Goal: Task Accomplishment & Management: Use online tool/utility

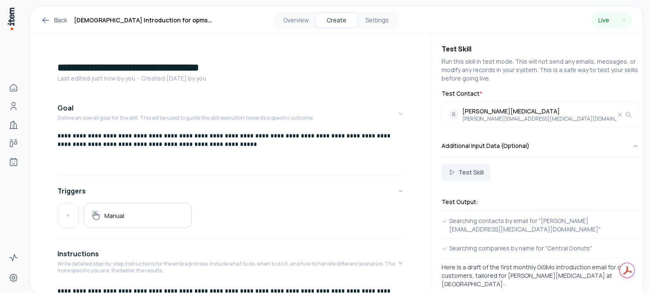
scroll to position [386, 0]
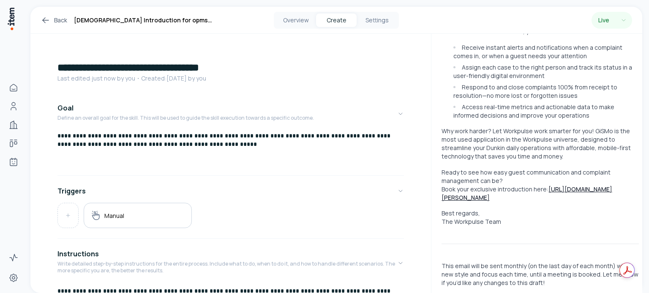
click at [42, 16] on icon at bounding box center [46, 20] width 10 height 10
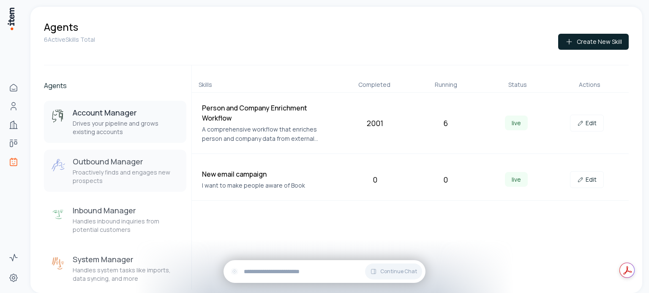
click at [105, 167] on div "Outbound Manager Proactively finds and engages new prospects" at bounding box center [126, 171] width 107 height 29
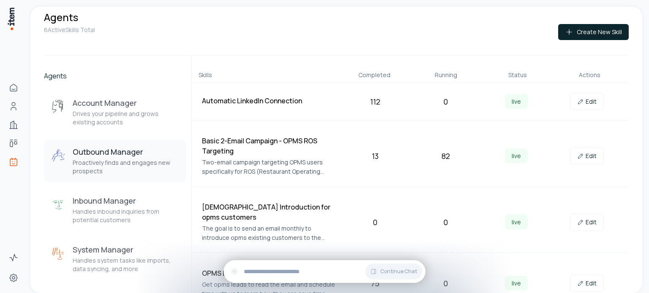
scroll to position [15, 0]
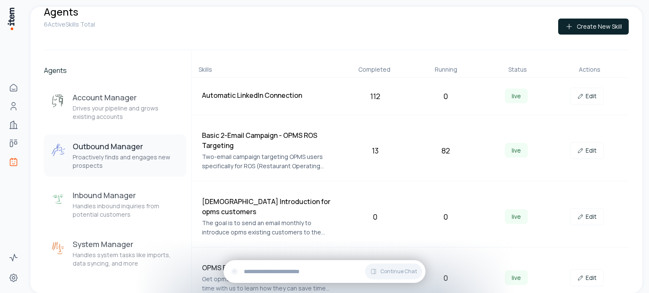
click at [225, 137] on h4 "Basic 2-Email Campaign - OPMS ROS Targeting" at bounding box center [269, 140] width 134 height 20
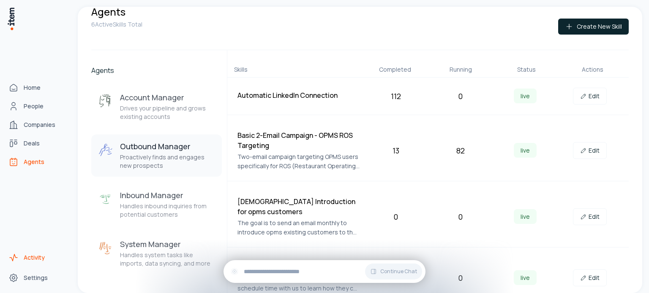
click at [37, 260] on span "Activity" at bounding box center [34, 258] width 21 height 8
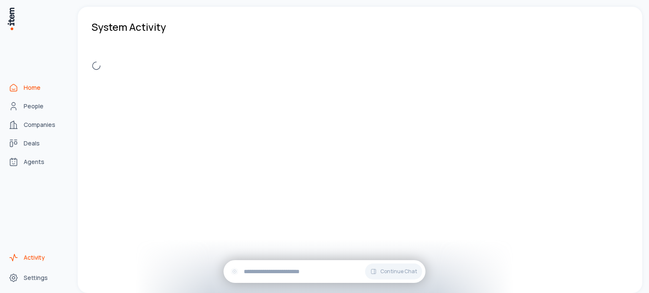
click at [34, 86] on span "Home" at bounding box center [32, 88] width 17 height 8
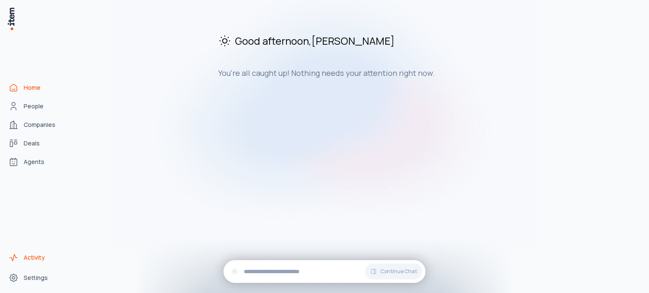
click at [37, 259] on span "Activity" at bounding box center [34, 258] width 21 height 8
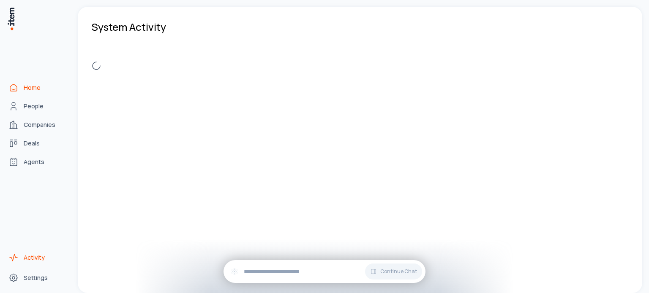
click at [38, 87] on span "Home" at bounding box center [32, 88] width 17 height 8
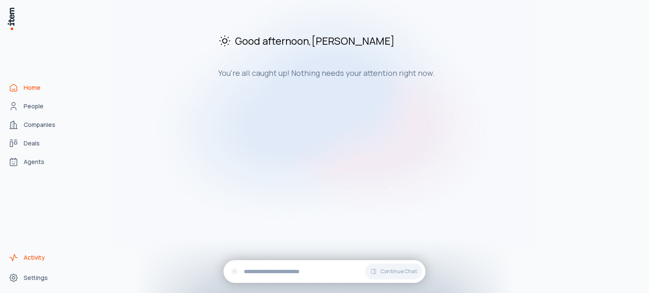
click at [35, 258] on span "Activity" at bounding box center [34, 258] width 21 height 8
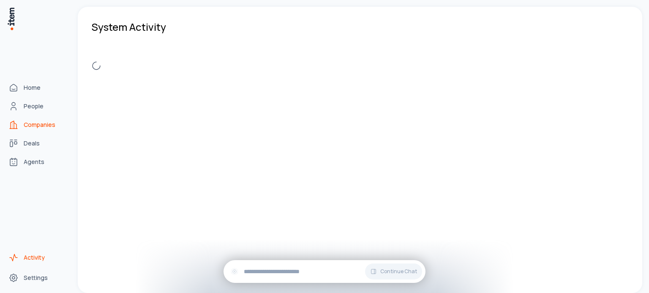
click at [38, 126] on span "Companies" at bounding box center [40, 125] width 32 height 8
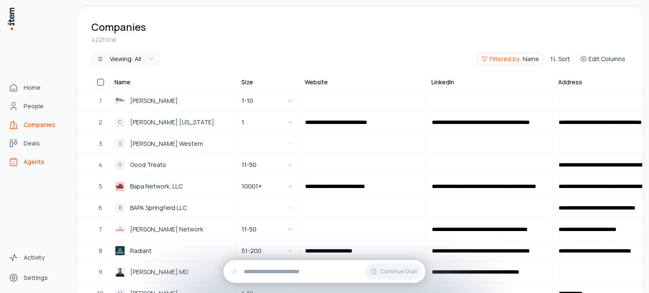
click at [41, 160] on span "Agents" at bounding box center [34, 162] width 21 height 8
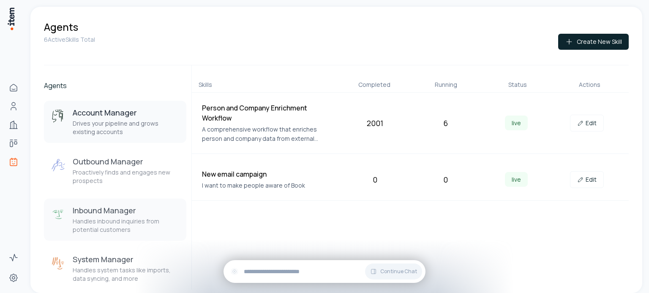
click at [97, 213] on h3 "Inbound Manager" at bounding box center [126, 211] width 107 height 10
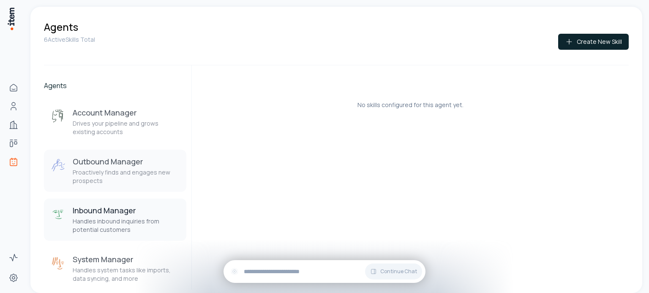
click at [112, 178] on p "Proactively finds and engages new prospects" at bounding box center [126, 176] width 107 height 17
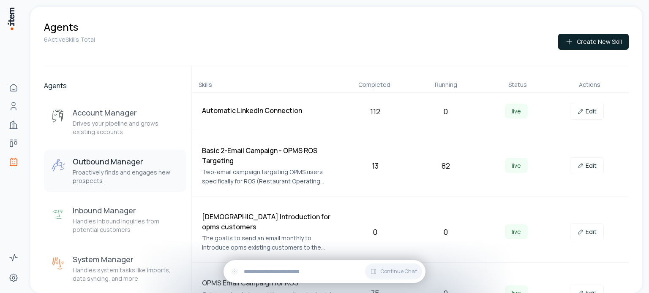
click at [277, 107] on h4 "Automatic LinkedIn Connection" at bounding box center [269, 111] width 134 height 10
click at [417, 125] on div "Automatic LinkedIn Connection 112 0 live Edit" at bounding box center [410, 112] width 437 height 38
click at [511, 109] on span "live" at bounding box center [516, 111] width 23 height 15
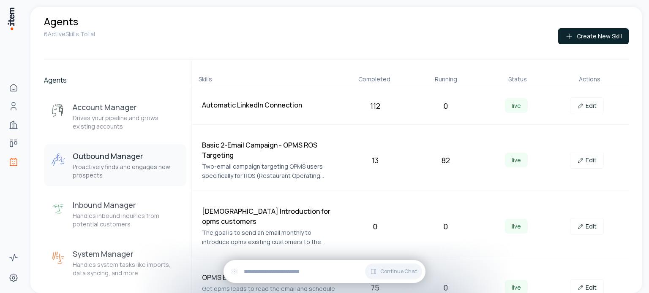
scroll to position [15, 0]
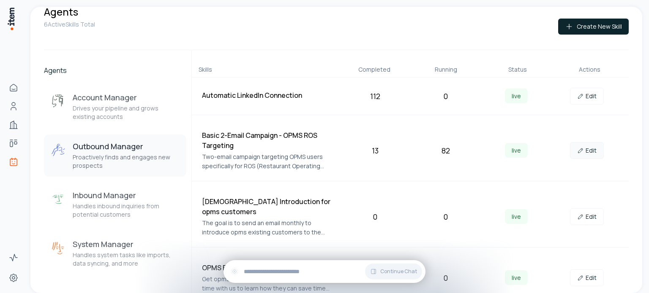
click at [586, 150] on link "Edit" at bounding box center [587, 150] width 34 height 17
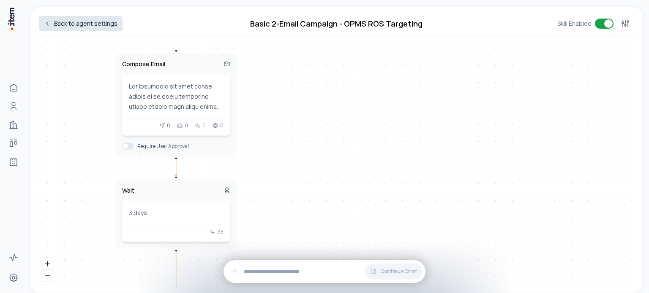
click at [46, 22] on icon at bounding box center [47, 23] width 7 height 7
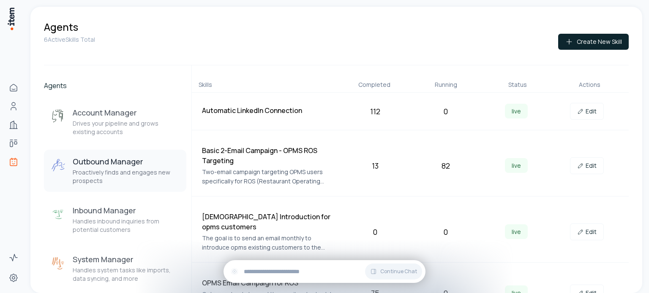
scroll to position [15, 0]
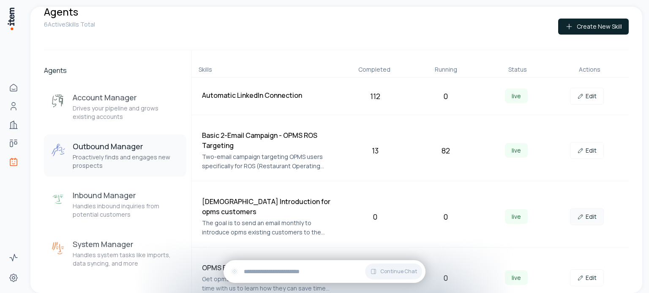
click at [585, 214] on link "Edit" at bounding box center [587, 217] width 34 height 17
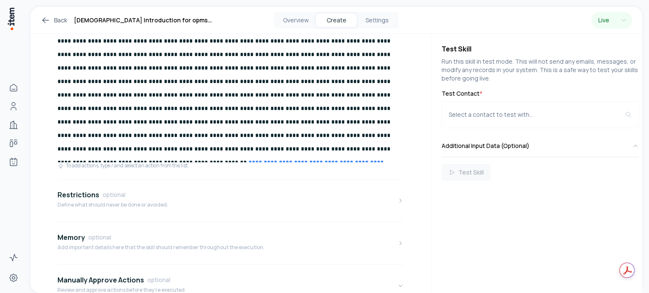
scroll to position [223, 0]
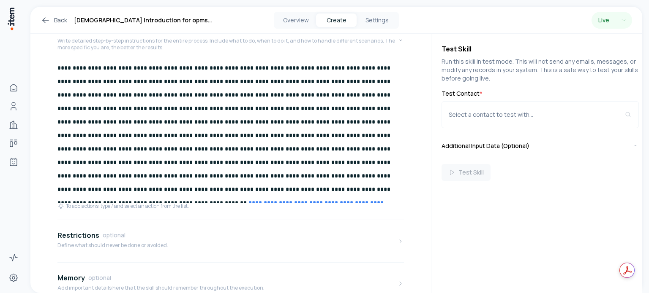
click at [98, 67] on p "**********" at bounding box center [227, 128] width 340 height 135
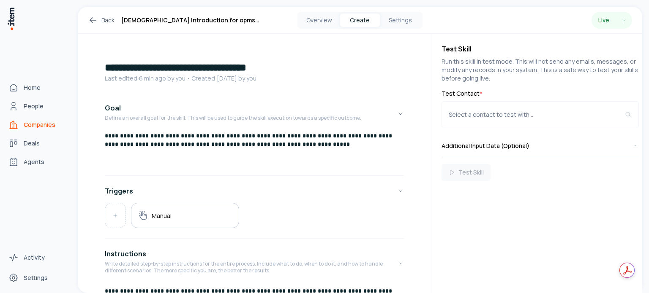
click at [49, 127] on span "Companies" at bounding box center [40, 125] width 32 height 8
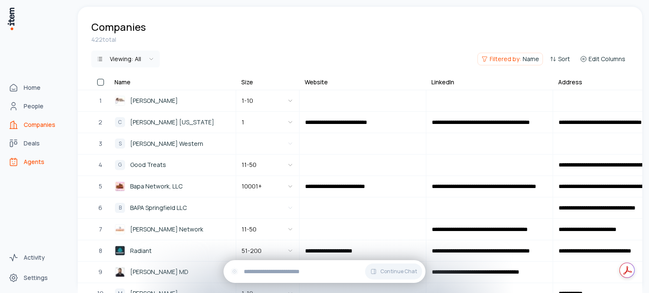
click at [34, 167] on link "Agents" at bounding box center [37, 162] width 64 height 17
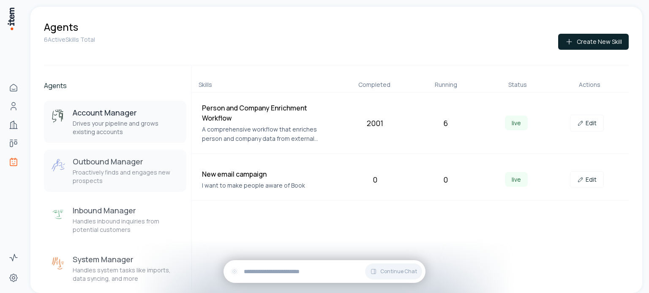
click at [114, 165] on h3 "Outbound Manager" at bounding box center [126, 162] width 107 height 10
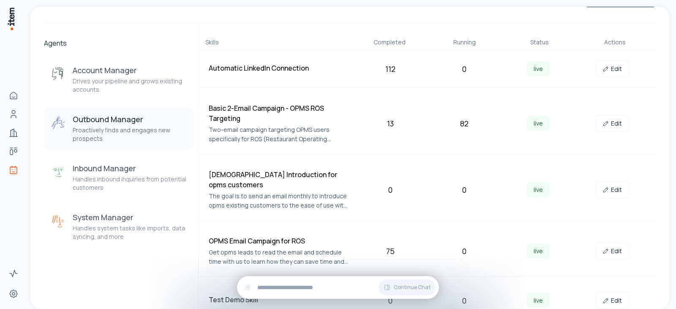
scroll to position [43, 0]
click at [111, 130] on p "Proactively finds and engages new prospects" at bounding box center [130, 133] width 114 height 17
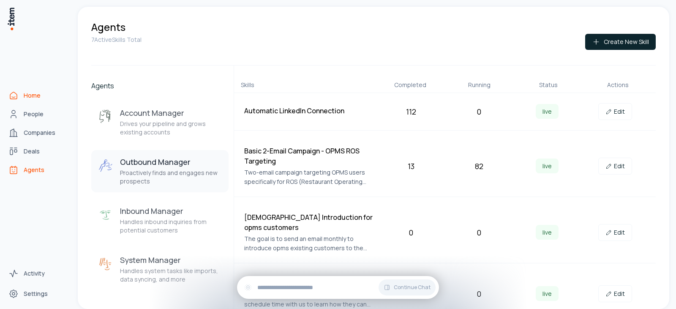
click at [16, 98] on icon "Home" at bounding box center [13, 95] width 7 height 7
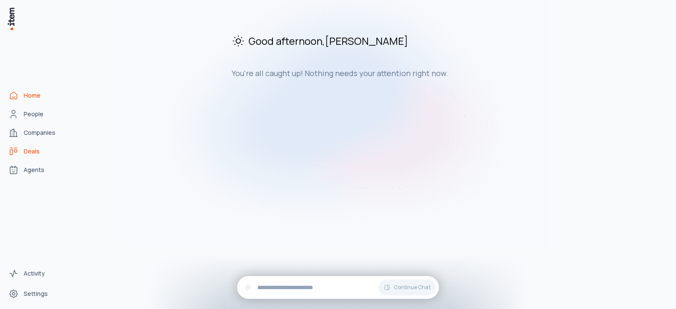
click at [31, 153] on span "Deals" at bounding box center [32, 151] width 16 height 8
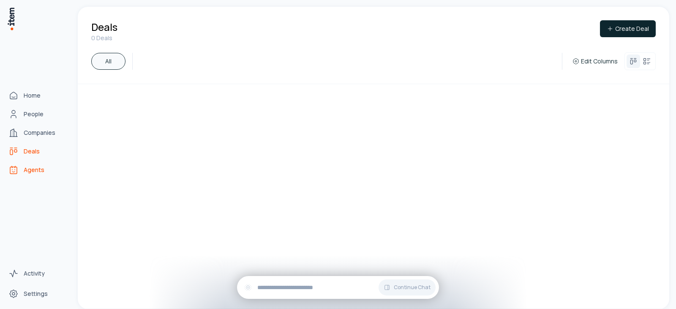
click at [33, 174] on span "Agents" at bounding box center [34, 170] width 21 height 8
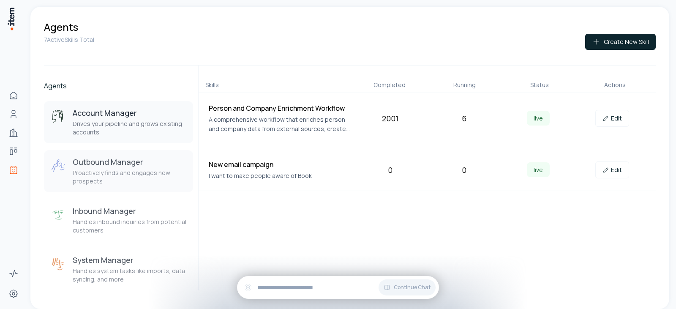
click at [107, 174] on p "Proactively finds and engages new prospects" at bounding box center [130, 176] width 114 height 17
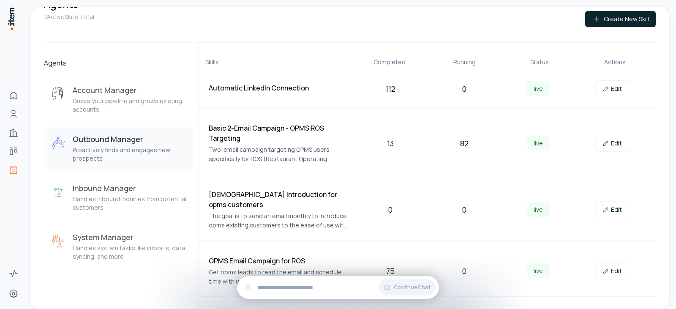
scroll to position [43, 0]
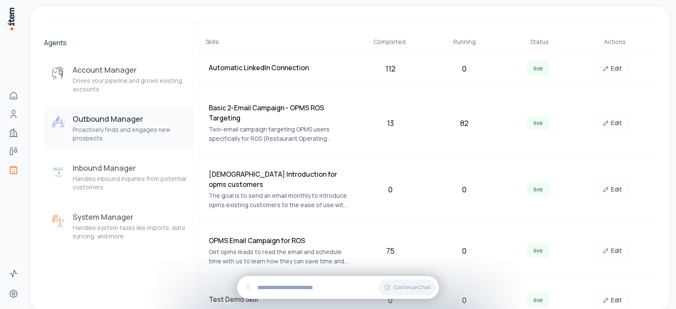
click at [279, 247] on p "Get opms leads to read the email and schedule time with us to learn how they ca…" at bounding box center [279, 256] width 141 height 19
click at [614, 242] on link "Edit" at bounding box center [612, 250] width 34 height 17
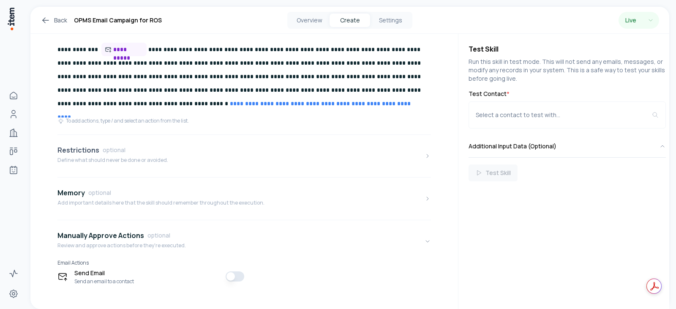
scroll to position [252, 0]
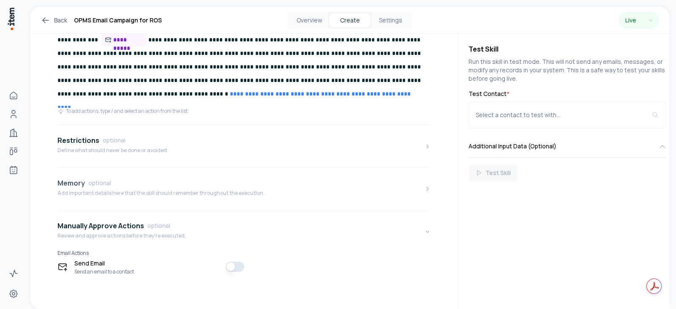
click at [101, 191] on p "Add important details here that the skill should remember throughout the execut…" at bounding box center [160, 193] width 207 height 7
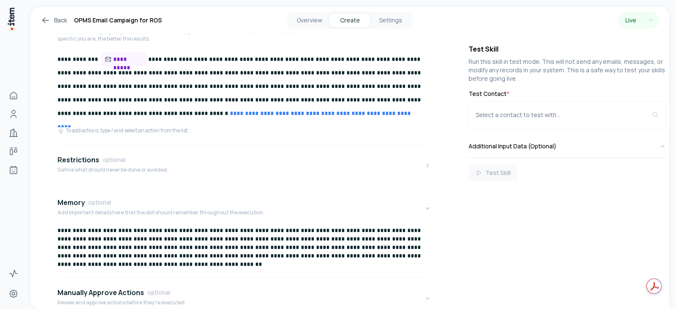
scroll to position [299, 0]
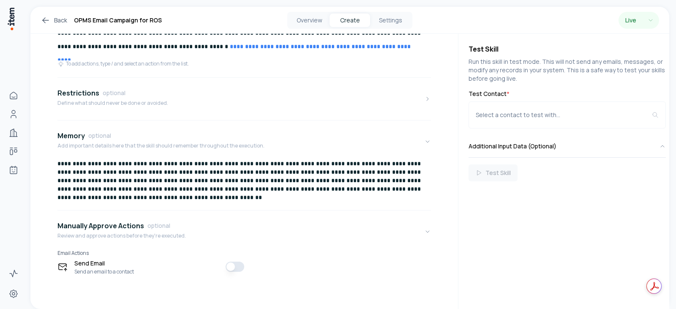
click at [57, 163] on p "**********" at bounding box center [240, 180] width 367 height 42
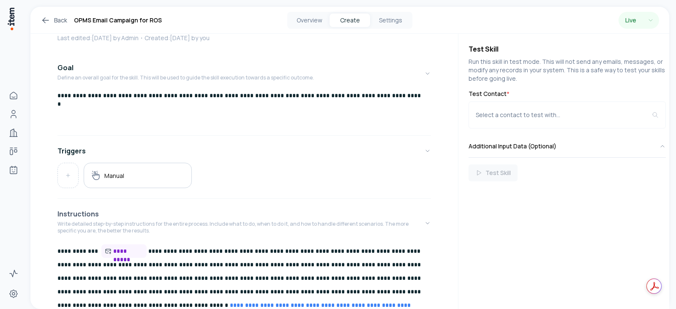
scroll to position [84, 0]
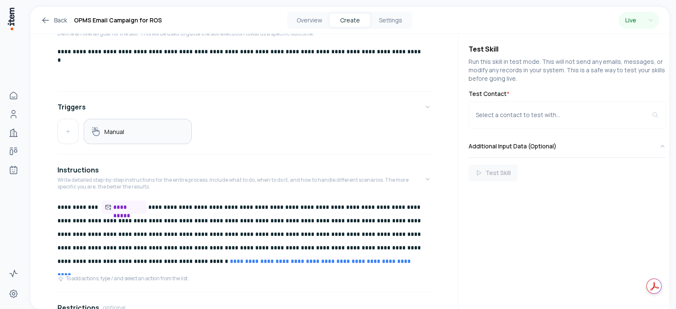
click at [128, 132] on div "Manual" at bounding box center [138, 131] width 94 height 11
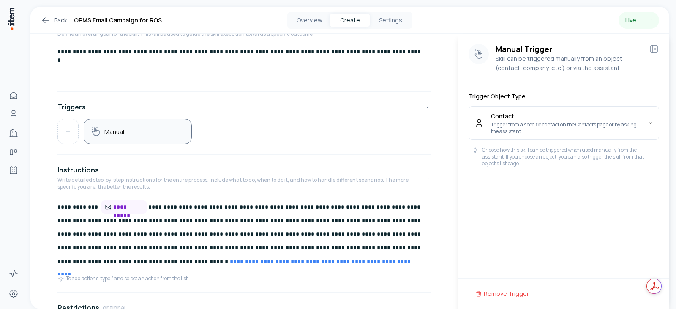
click at [127, 131] on div "Manual" at bounding box center [138, 131] width 94 height 11
click at [61, 22] on link "Back" at bounding box center [54, 20] width 27 height 10
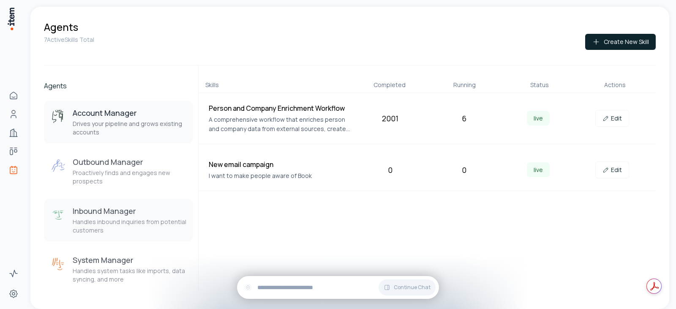
click at [109, 220] on p "Handles inbound inquiries from potential customers" at bounding box center [130, 225] width 114 height 17
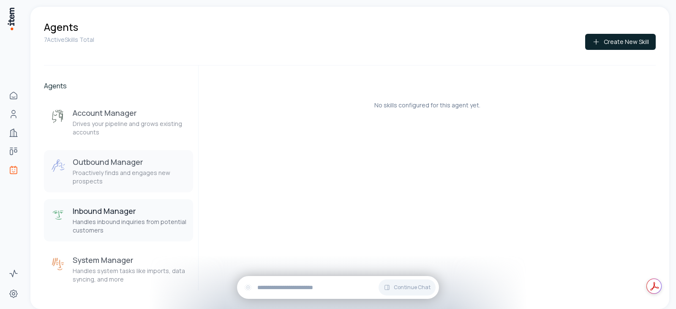
click at [116, 164] on h3 "Outbound Manager" at bounding box center [130, 162] width 114 height 10
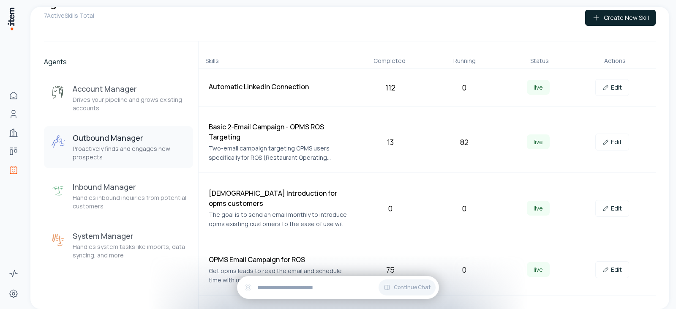
scroll to position [43, 0]
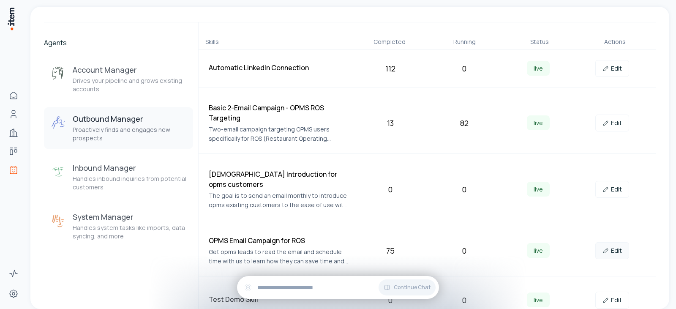
click at [613, 242] on link "Edit" at bounding box center [612, 250] width 34 height 17
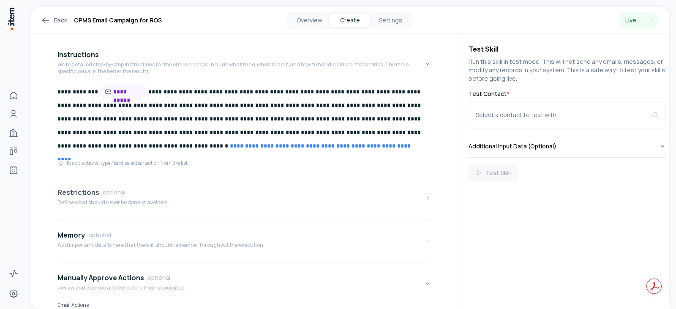
scroll to position [252, 0]
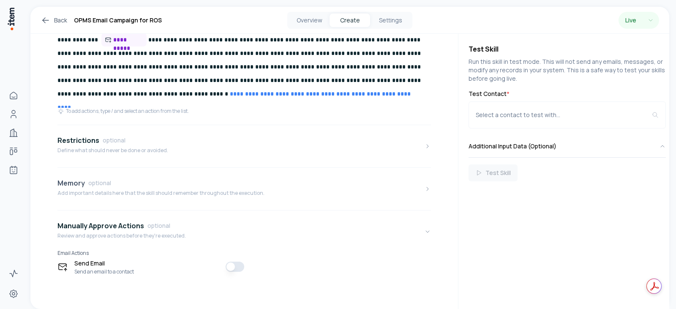
click at [118, 192] on p "Add important details here that the skill should remember throughout the execut…" at bounding box center [160, 193] width 207 height 7
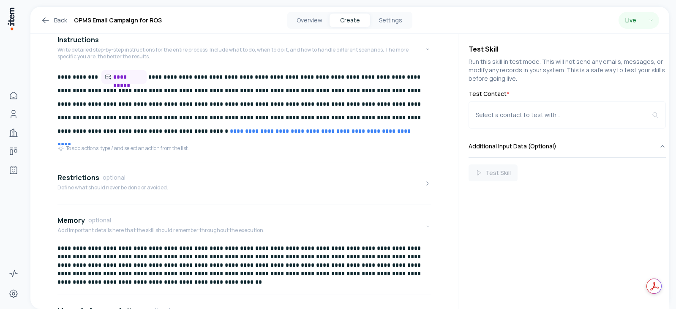
scroll to position [299, 0]
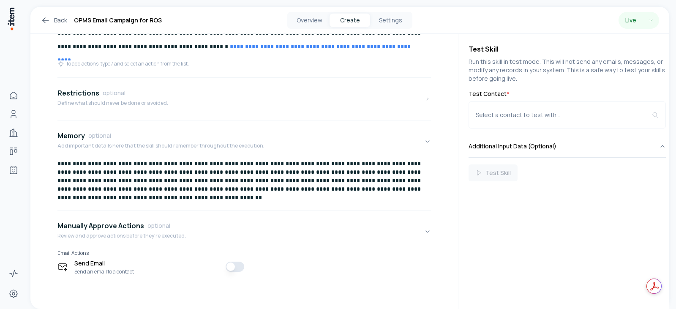
click at [237, 268] on button "button" at bounding box center [234, 266] width 19 height 10
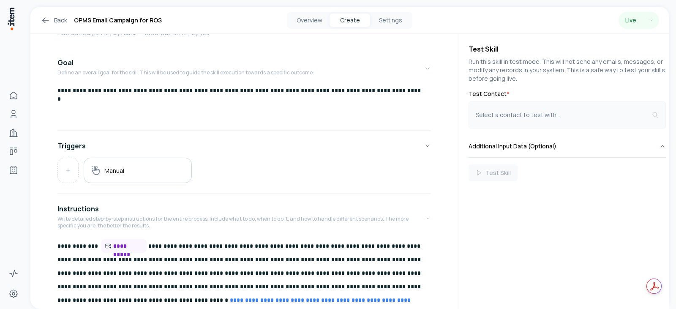
click at [526, 113] on div "Select a contact to test with..." at bounding box center [563, 115] width 176 height 8
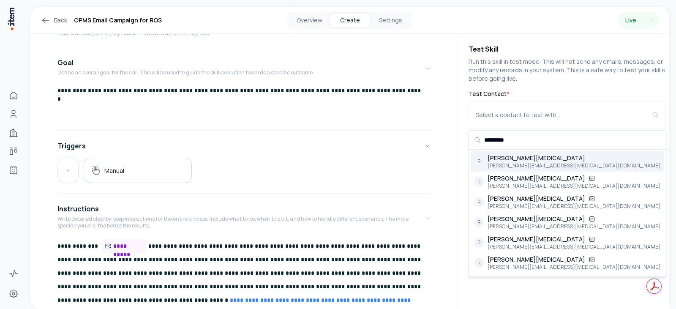
type input "*********"
click at [557, 166] on div "R [PERSON_NAME][MEDICAL_DATA] [PERSON_NAME][EMAIL_ADDRESS][MEDICAL_DATA][DOMAIN…" at bounding box center [566, 161] width 193 height 20
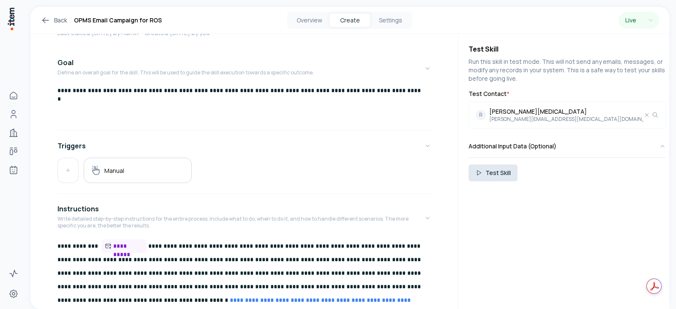
click at [497, 171] on button "Test Skill" at bounding box center [492, 172] width 49 height 17
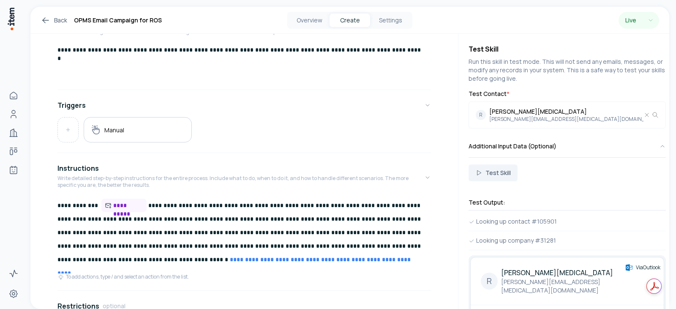
scroll to position [130, 0]
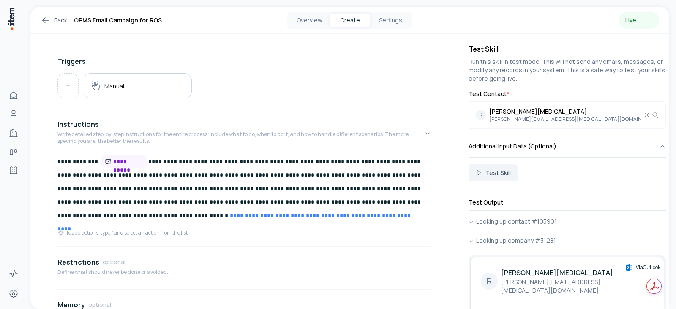
click at [177, 179] on p "**********" at bounding box center [240, 189] width 367 height 68
drag, startPoint x: 177, startPoint y: 179, endPoint x: 168, endPoint y: 179, distance: 8.5
click at [168, 179] on p "**********" at bounding box center [240, 189] width 367 height 68
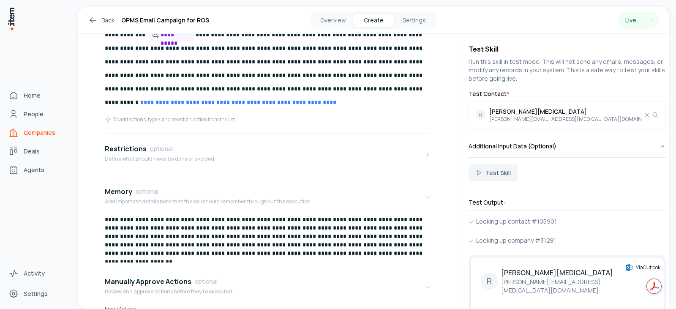
click at [44, 132] on span "Companies" at bounding box center [40, 132] width 32 height 8
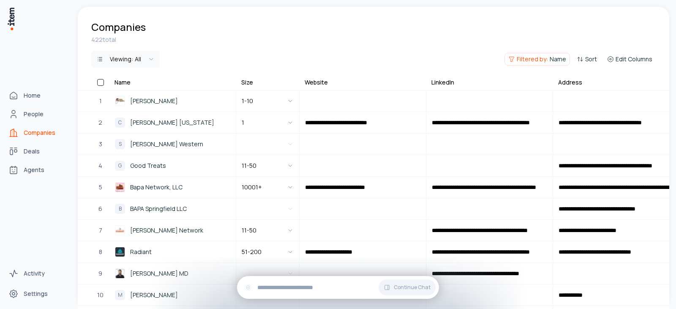
click at [30, 132] on span "Companies" at bounding box center [40, 132] width 32 height 8
click at [31, 169] on span "Agents" at bounding box center [34, 170] width 21 height 8
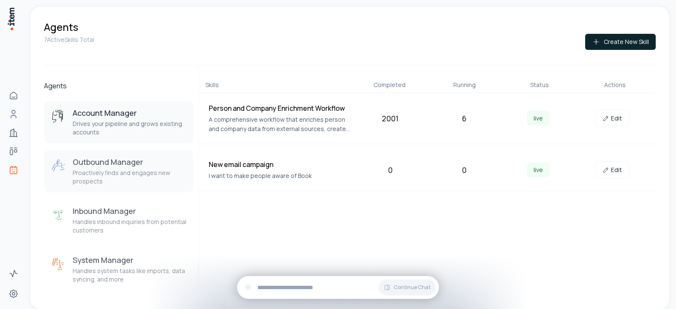
click at [121, 169] on p "Proactively finds and engages new prospects" at bounding box center [130, 176] width 114 height 17
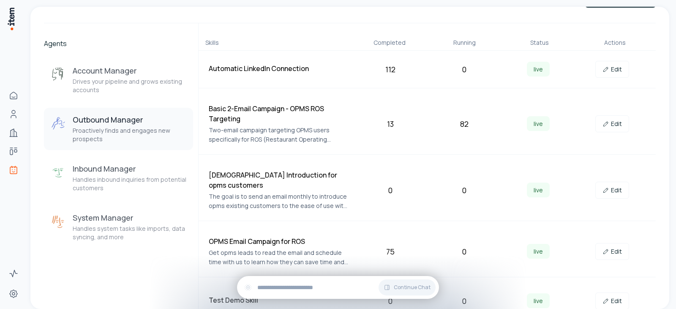
scroll to position [43, 0]
click at [611, 185] on link "Edit" at bounding box center [612, 189] width 34 height 17
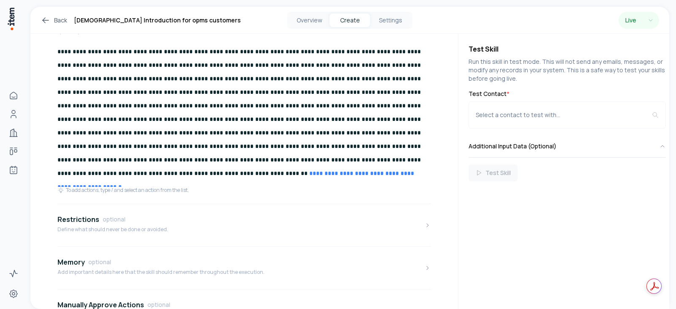
scroll to position [293, 0]
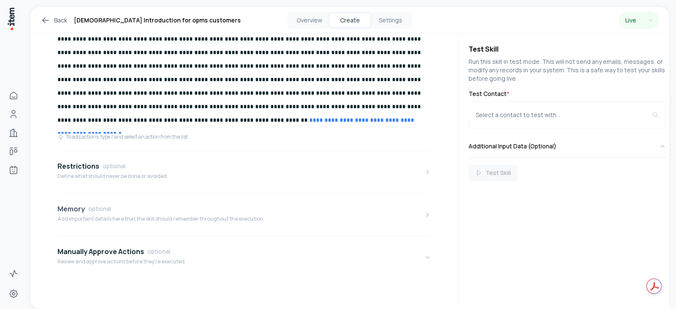
click at [94, 215] on p "Add important details here that the skill should remember throughout the execut…" at bounding box center [160, 218] width 207 height 7
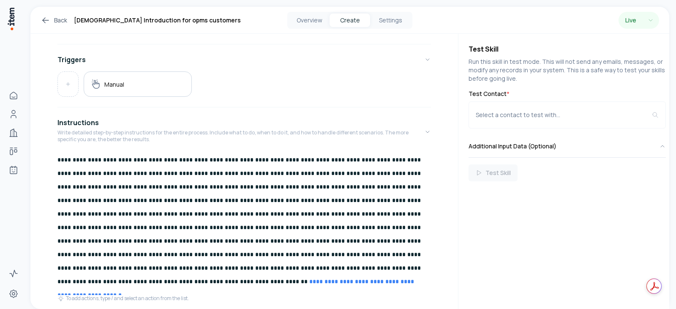
scroll to position [166, 0]
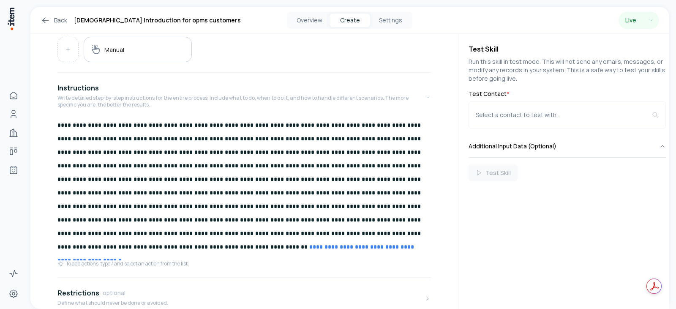
click at [98, 126] on p "**********" at bounding box center [240, 185] width 367 height 135
drag, startPoint x: 99, startPoint y: 125, endPoint x: 230, endPoint y: 79, distance: 138.4
click at [230, 79] on button "Instructions Write detailed step-by-step instructions for the entire process. I…" at bounding box center [243, 97] width 373 height 42
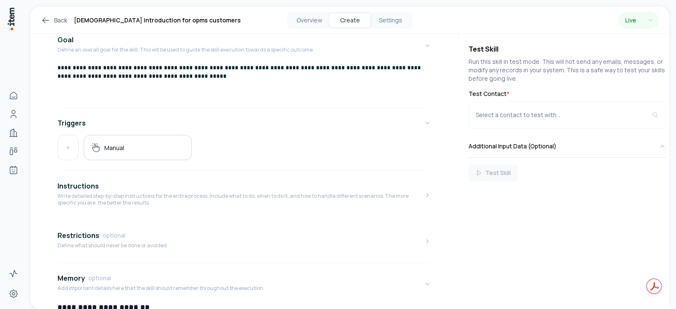
scroll to position [0, 0]
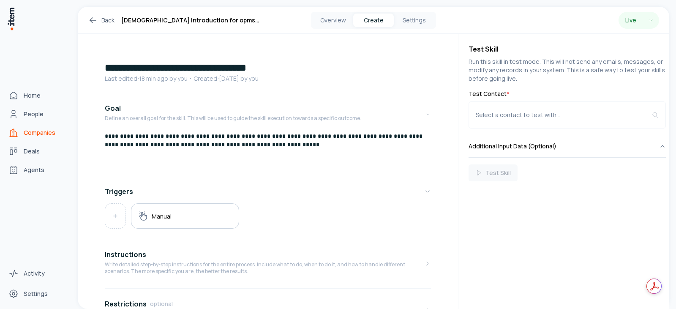
click at [40, 131] on span "Companies" at bounding box center [40, 132] width 32 height 8
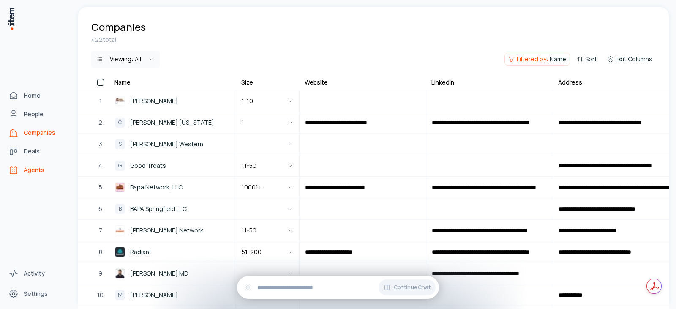
click at [31, 167] on span "Agents" at bounding box center [34, 170] width 21 height 8
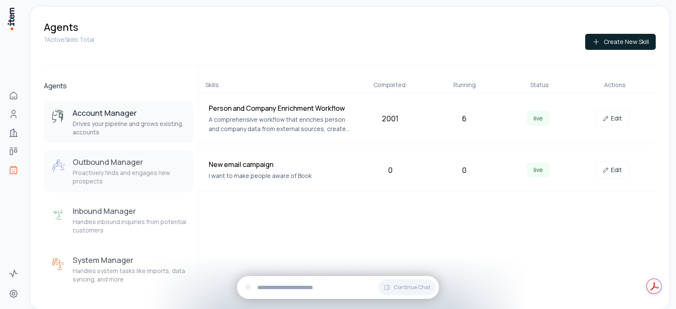
click at [100, 171] on p "Proactively finds and engages new prospects" at bounding box center [130, 176] width 114 height 17
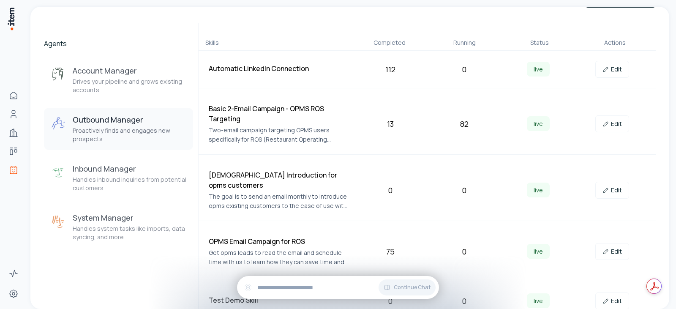
scroll to position [43, 0]
click at [615, 187] on link "Edit" at bounding box center [612, 189] width 34 height 17
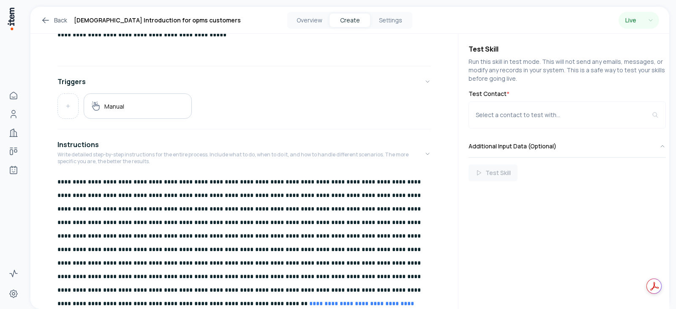
scroll to position [211, 0]
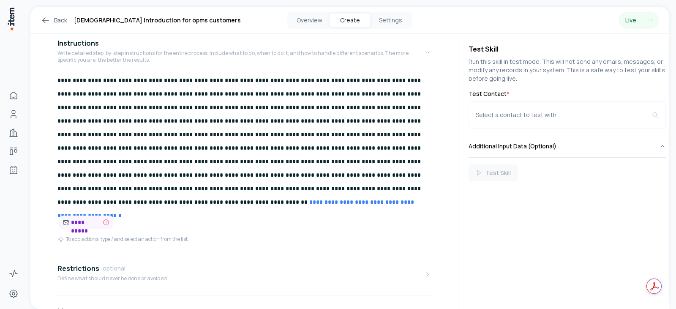
click at [84, 81] on p "**********" at bounding box center [240, 140] width 367 height 135
click at [85, 81] on p "**********" at bounding box center [240, 140] width 367 height 135
click at [84, 81] on p "**********" at bounding box center [240, 140] width 367 height 135
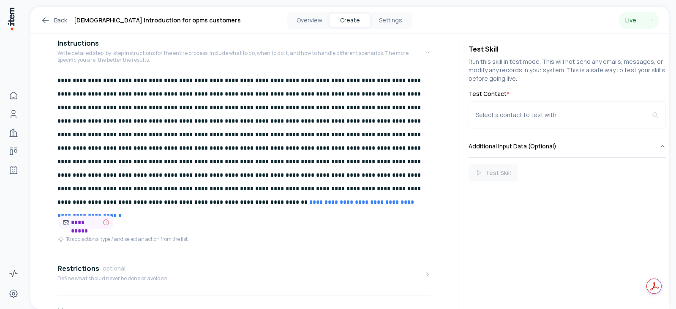
click at [83, 79] on p "**********" at bounding box center [240, 140] width 367 height 135
click at [87, 82] on p "**********" at bounding box center [240, 140] width 367 height 135
click at [85, 81] on p "**********" at bounding box center [240, 140] width 367 height 135
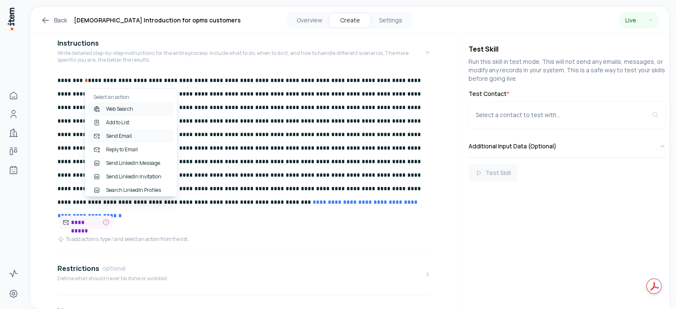
click at [131, 137] on div "Send Email" at bounding box center [130, 136] width 85 height 14
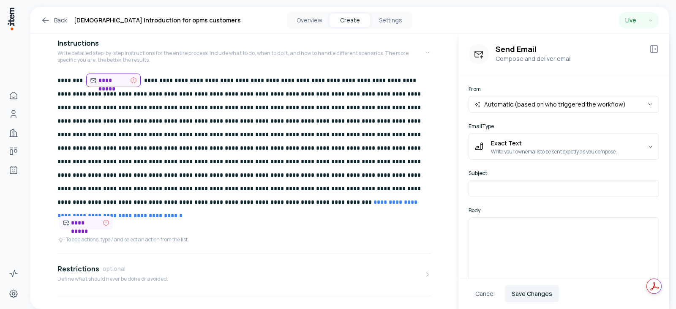
scroll to position [2, 0]
click at [517, 188] on input at bounding box center [563, 188] width 190 height 17
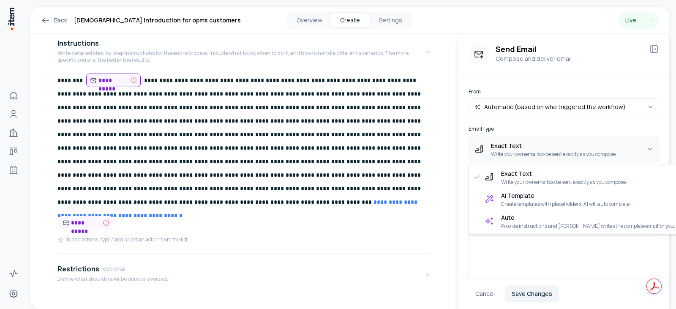
click at [549, 149] on html "**********" at bounding box center [338, 154] width 676 height 309
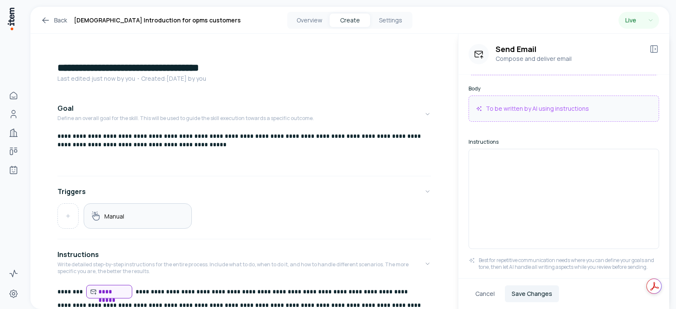
click at [149, 217] on div "Manual" at bounding box center [138, 215] width 94 height 11
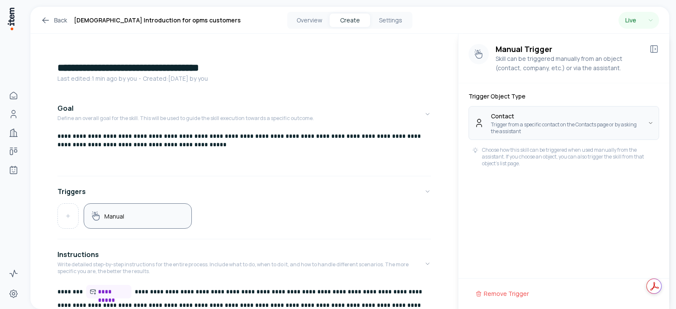
click at [531, 117] on html "**********" at bounding box center [338, 154] width 676 height 309
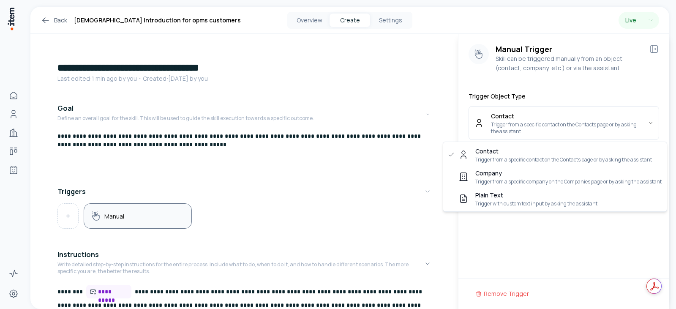
click at [544, 120] on html "**********" at bounding box center [338, 154] width 676 height 309
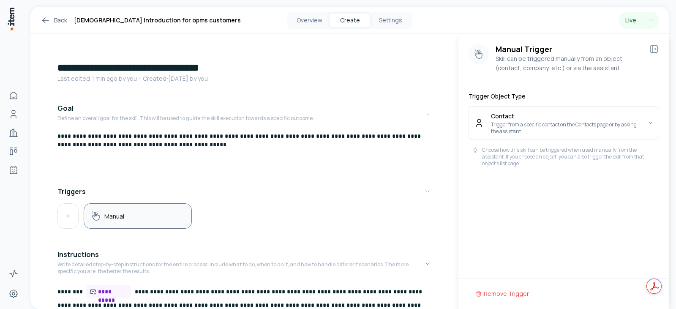
click at [168, 217] on div "Manual" at bounding box center [138, 215] width 94 height 11
click at [540, 59] on p "Skill can be triggered manually from an object (contact, company, etc.) or via …" at bounding box center [568, 63] width 147 height 19
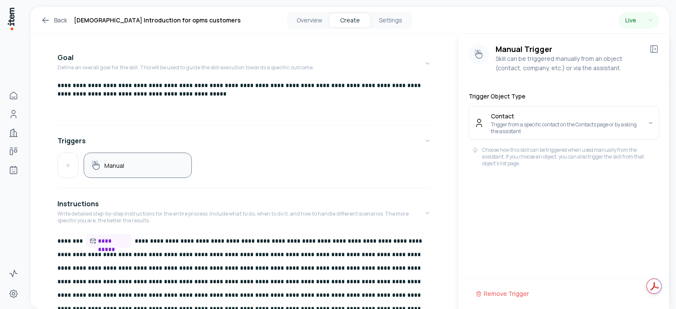
scroll to position [169, 0]
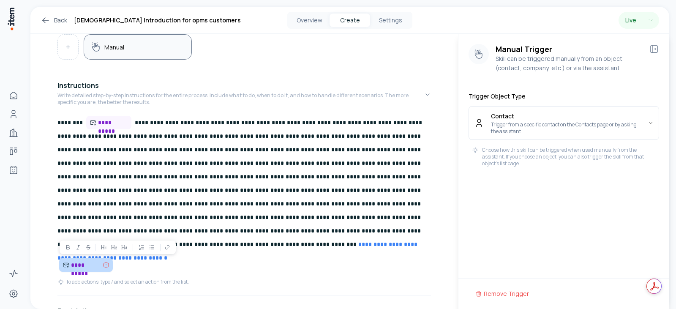
drag, startPoint x: 106, startPoint y: 265, endPoint x: 90, endPoint y: 268, distance: 15.9
click at [90, 268] on span "**********" at bounding box center [86, 265] width 30 height 8
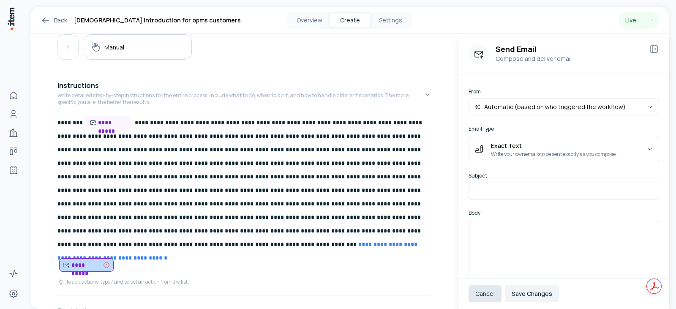
click at [482, 293] on button "Cancel" at bounding box center [484, 293] width 33 height 17
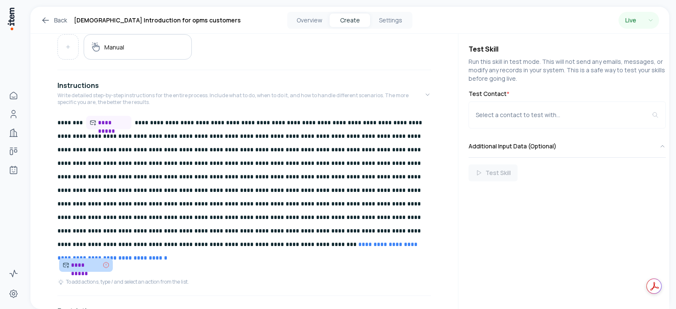
click at [129, 268] on p "**********" at bounding box center [243, 265] width 373 height 14
click at [166, 139] on p "**********" at bounding box center [240, 184] width 367 height 136
